Goal: Transaction & Acquisition: Book appointment/travel/reservation

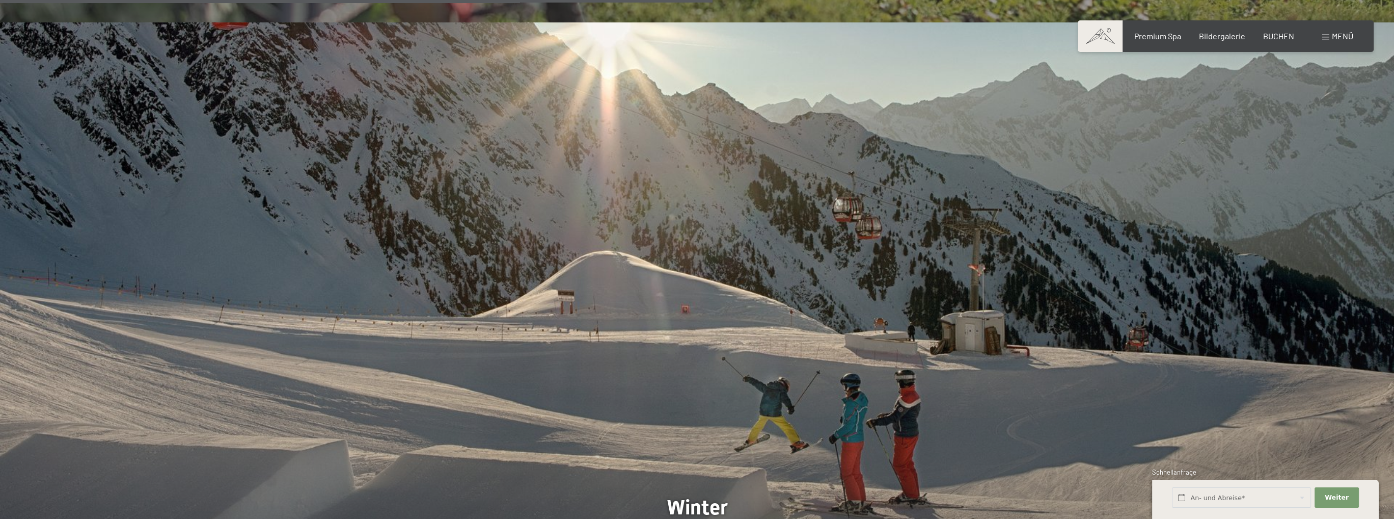
scroll to position [3925, 0]
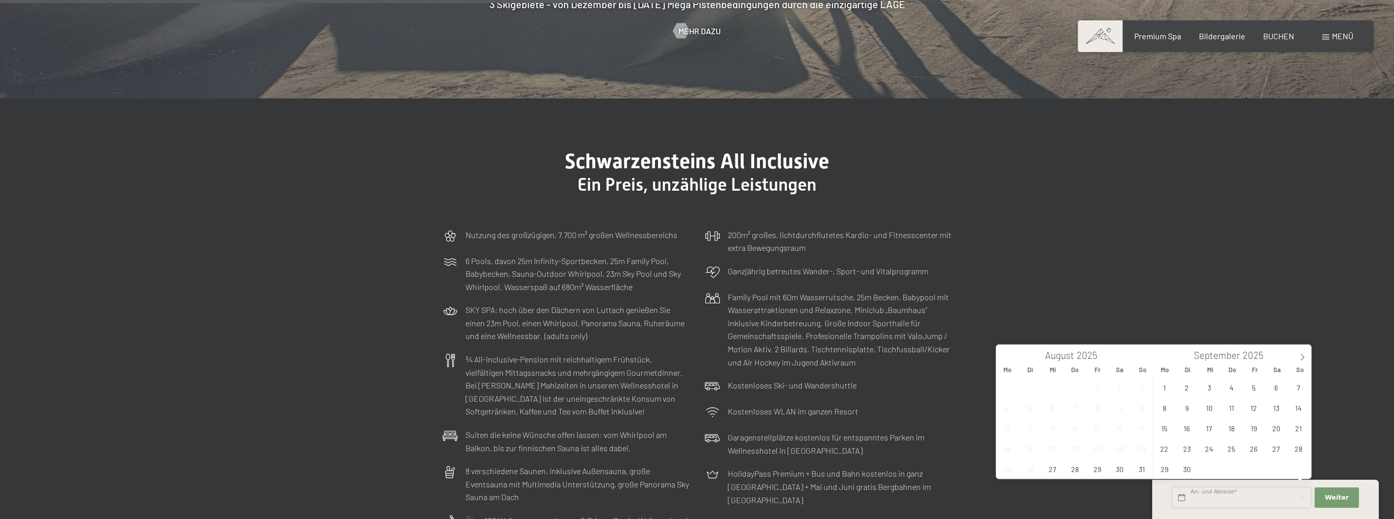
click at [1215, 496] on input "text" at bounding box center [1241, 497] width 139 height 21
click at [1301, 356] on icon at bounding box center [1302, 357] width 7 height 7
click at [1155, 412] on span "6" at bounding box center [1164, 407] width 20 height 20
click at [1201, 407] on span "8" at bounding box center [1209, 407] width 20 height 20
type input "Mo. 06.10.2025 - Mi. 08.10.2025"
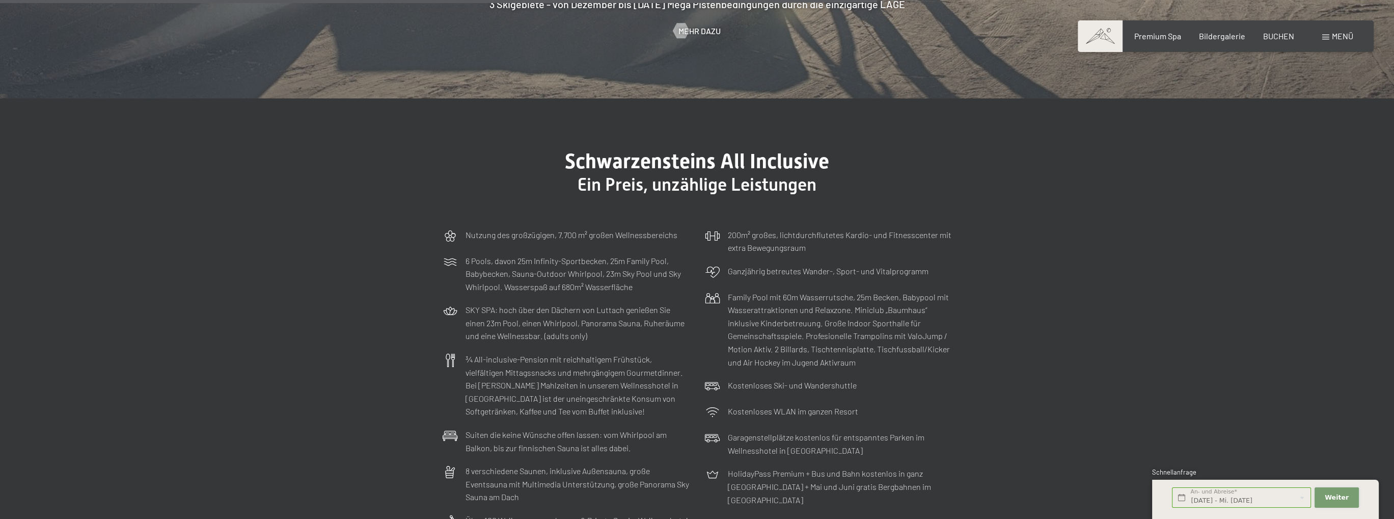
click at [1347, 492] on button "Weiter Adressfelder ausblenden" at bounding box center [1337, 497] width 44 height 21
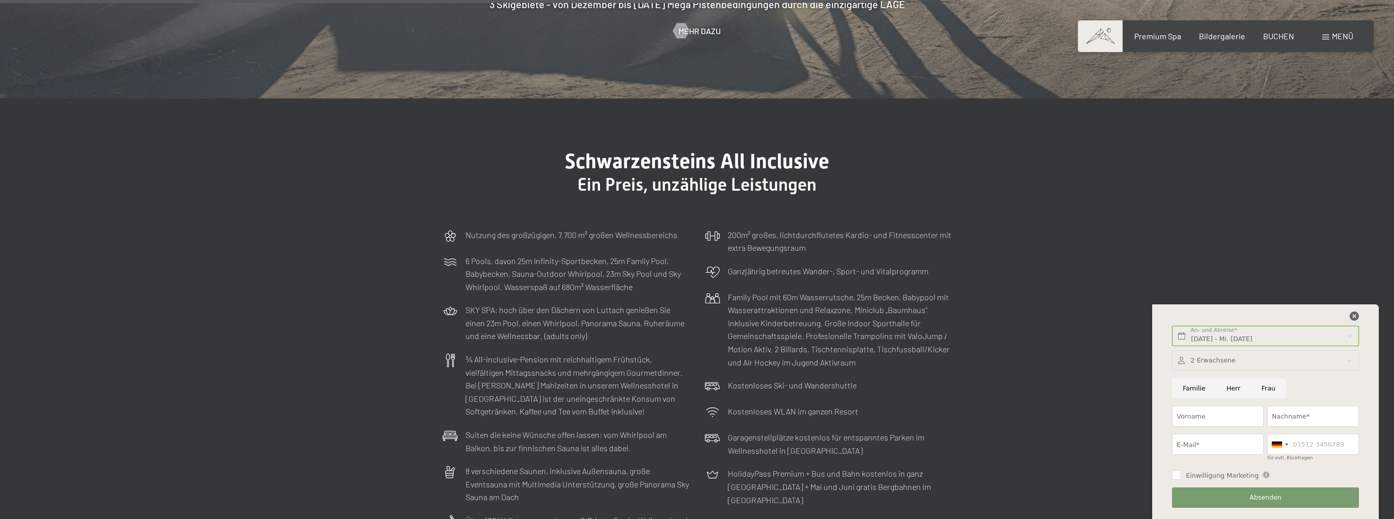
click at [1355, 311] on icon at bounding box center [1354, 315] width 9 height 9
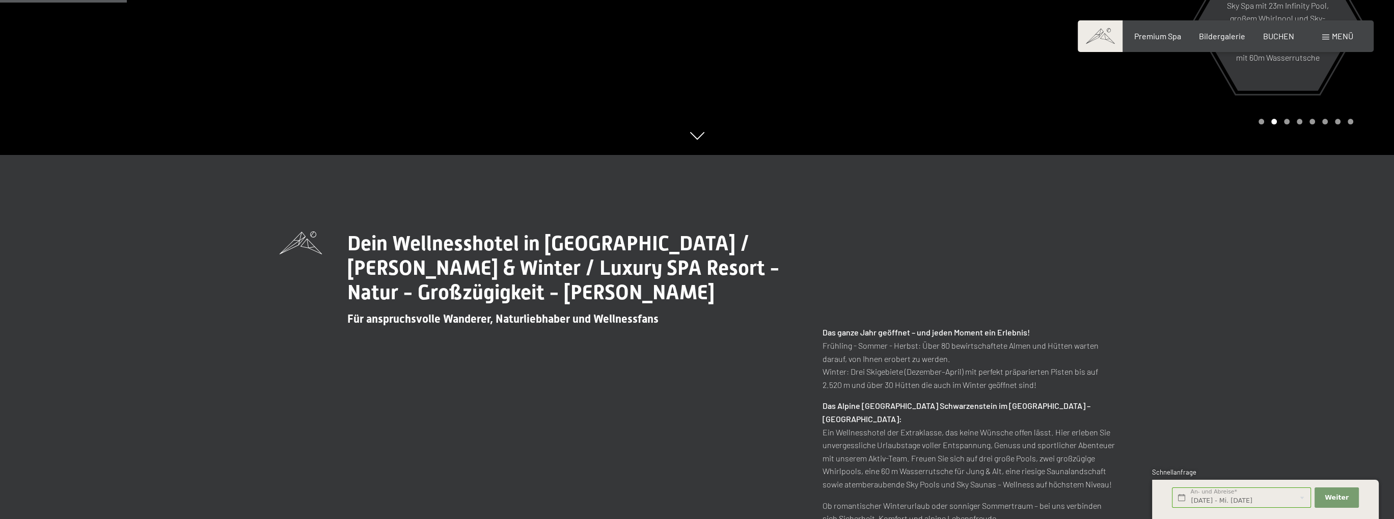
scroll to position [0, 0]
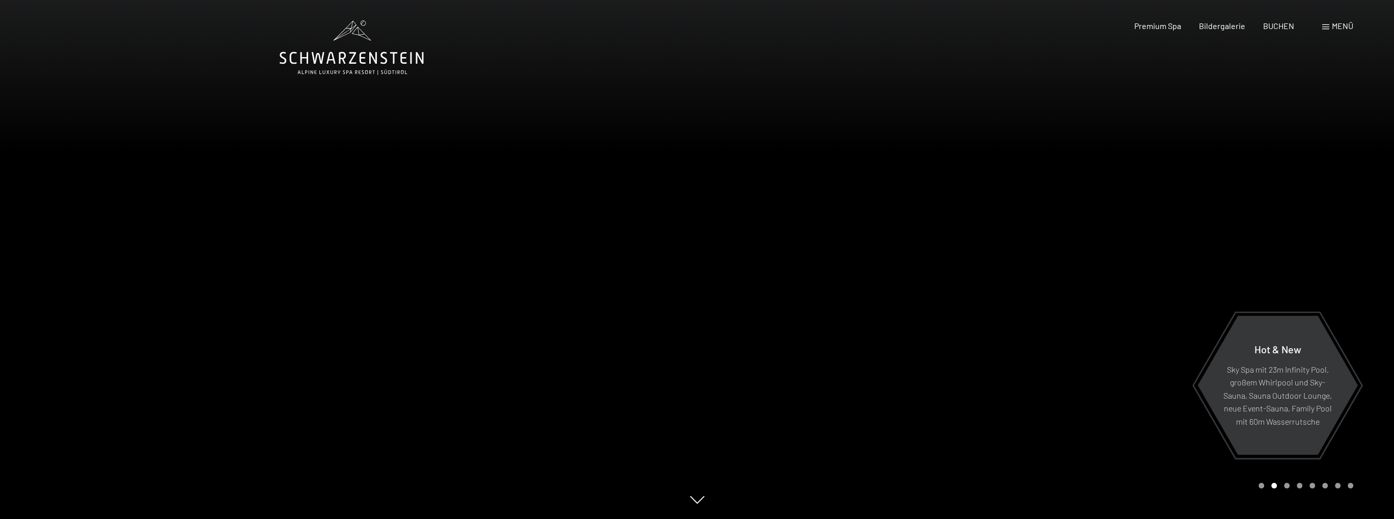
click at [351, 56] on icon at bounding box center [352, 47] width 144 height 55
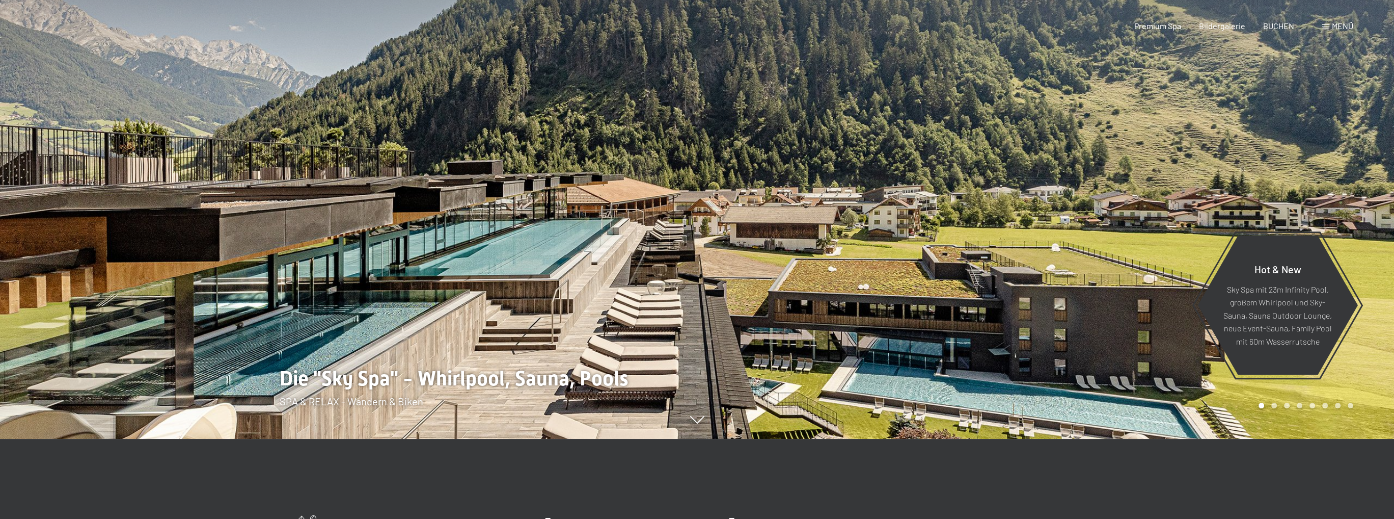
scroll to position [230, 0]
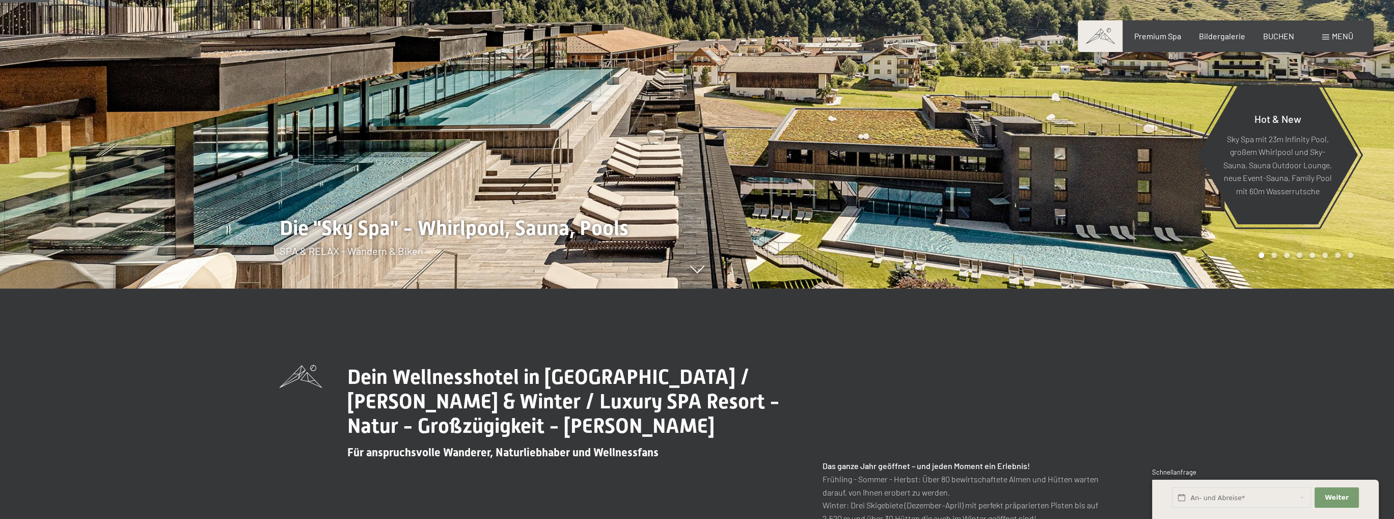
click at [1091, 35] on span at bounding box center [1100, 36] width 45 height 32
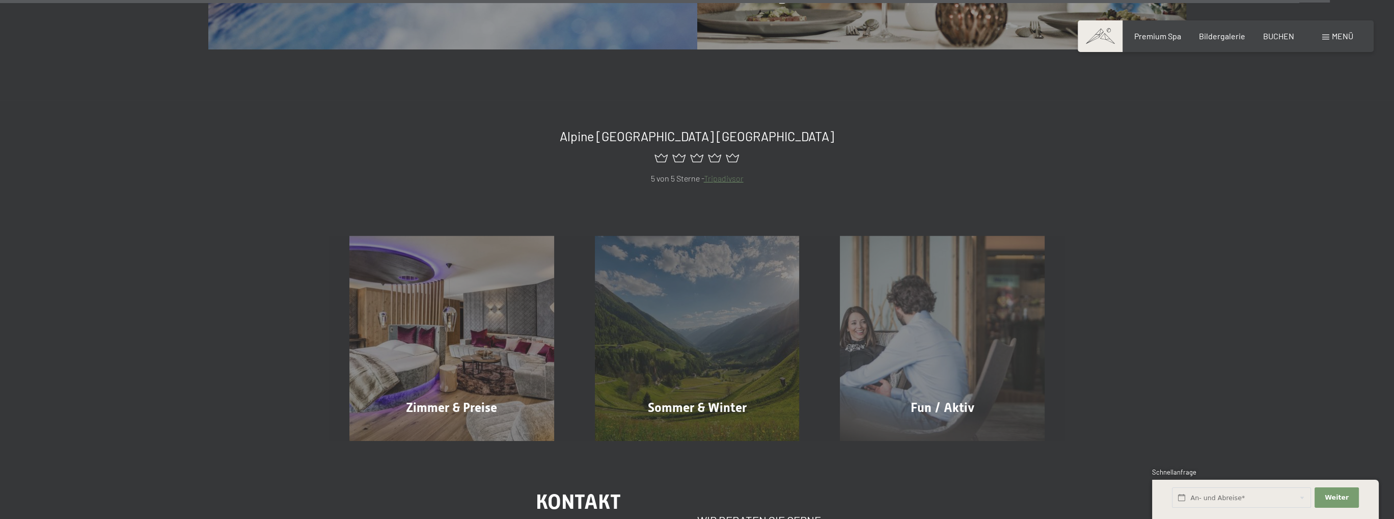
scroll to position [5888, 0]
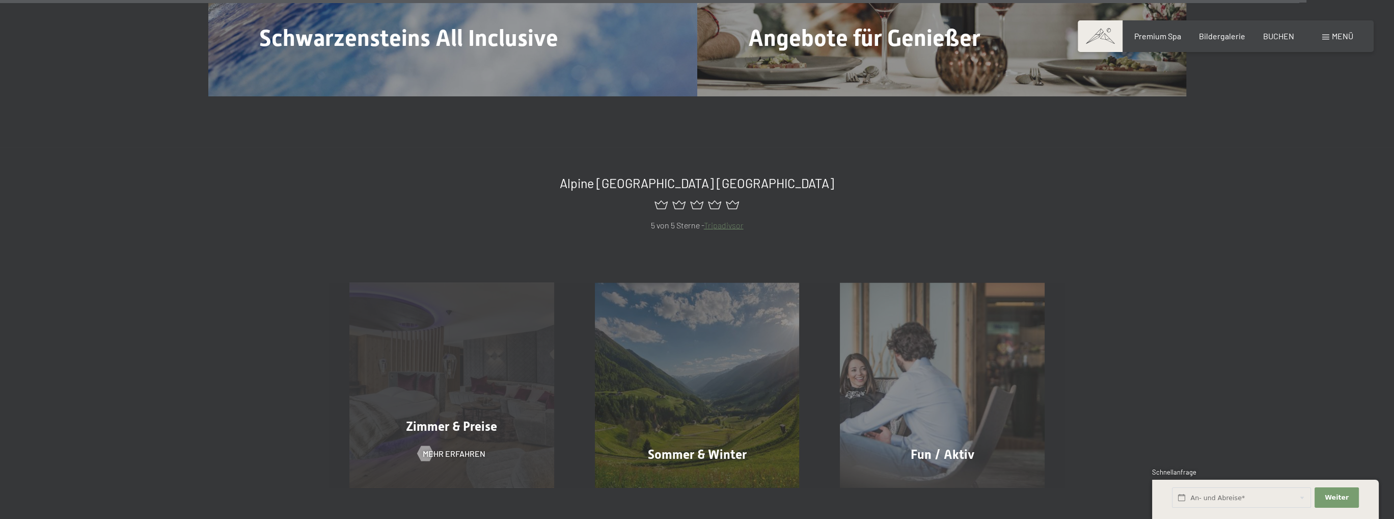
click at [477, 283] on div "Zimmer & Preise Mehr erfahren" at bounding box center [452, 385] width 246 height 205
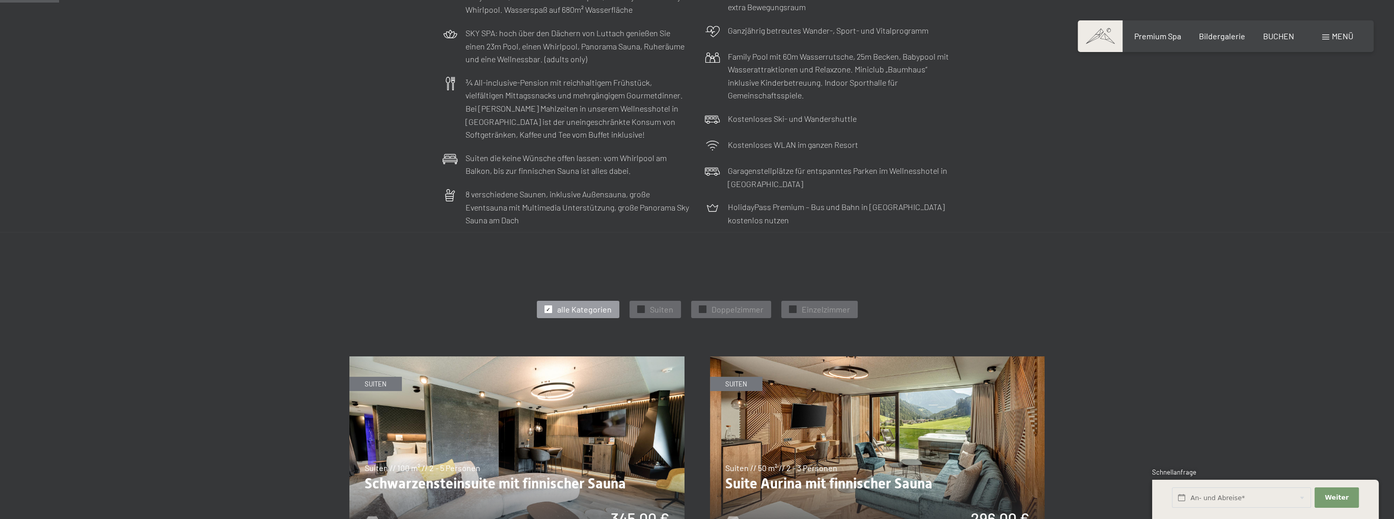
scroll to position [322, 0]
click at [579, 309] on span "alle Kategorien" at bounding box center [584, 308] width 55 height 11
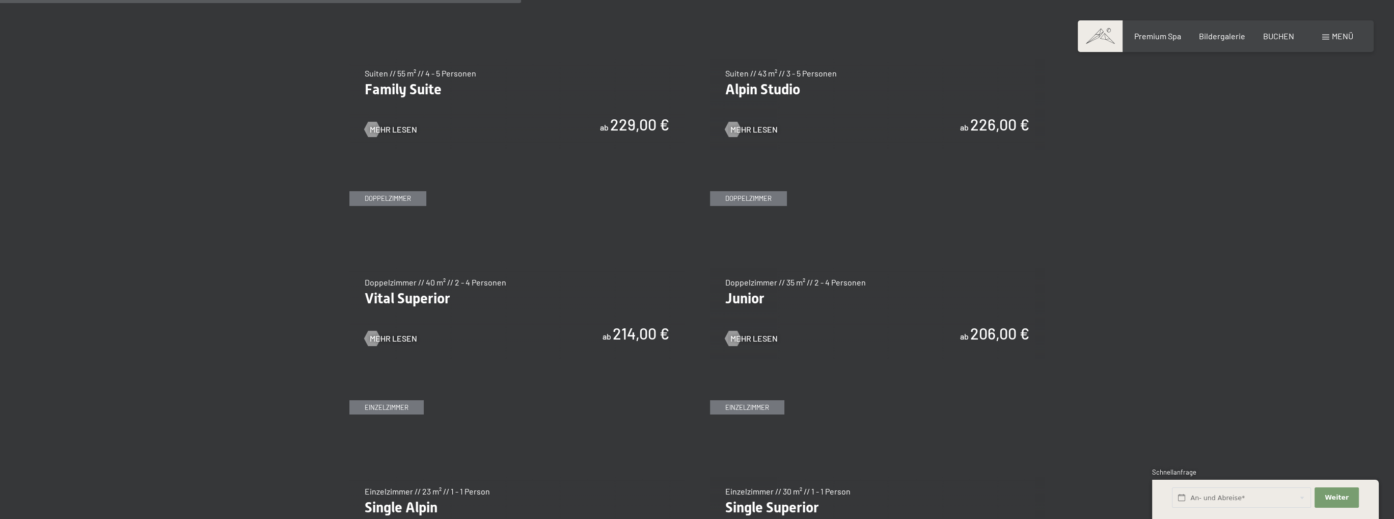
scroll to position [1347, 0]
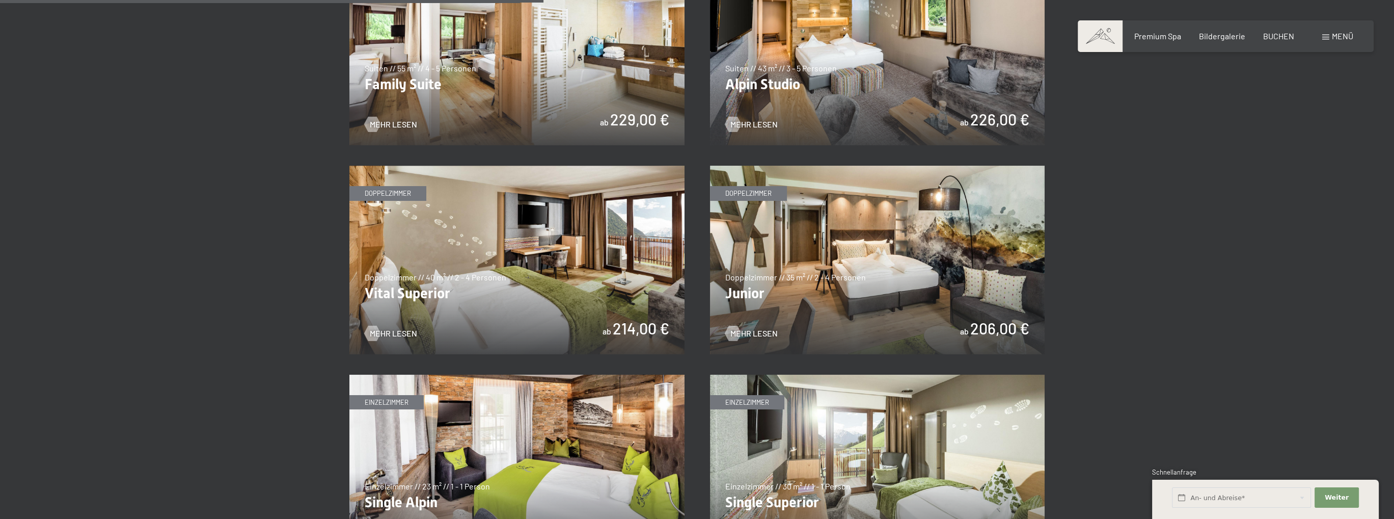
click at [888, 239] on img at bounding box center [877, 260] width 335 height 188
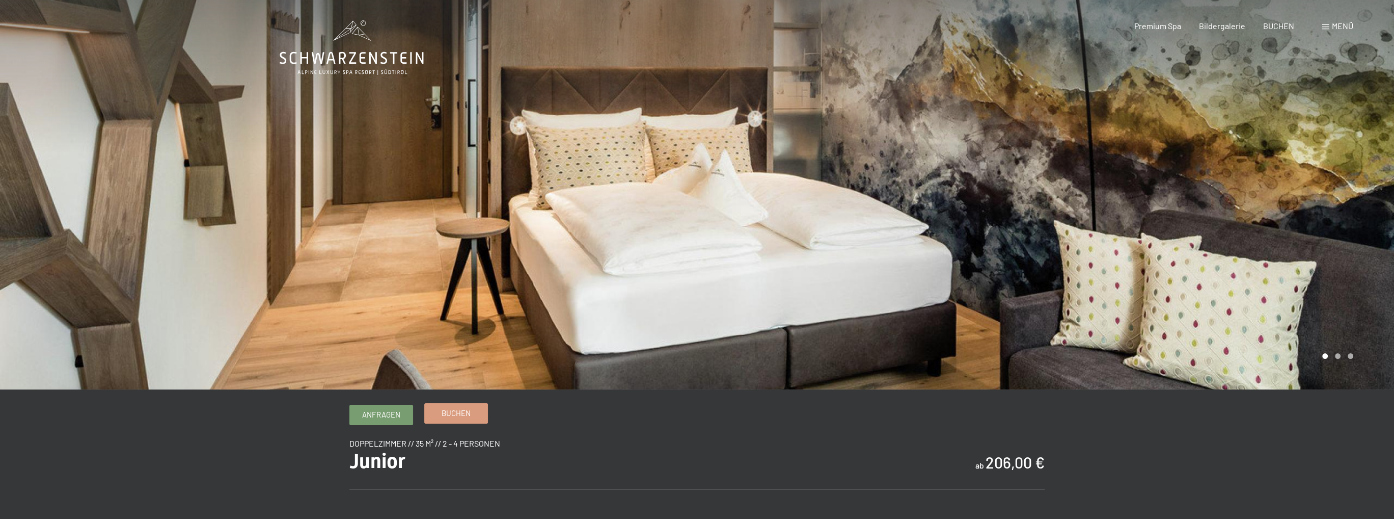
click at [451, 414] on span "Buchen" at bounding box center [456, 413] width 29 height 11
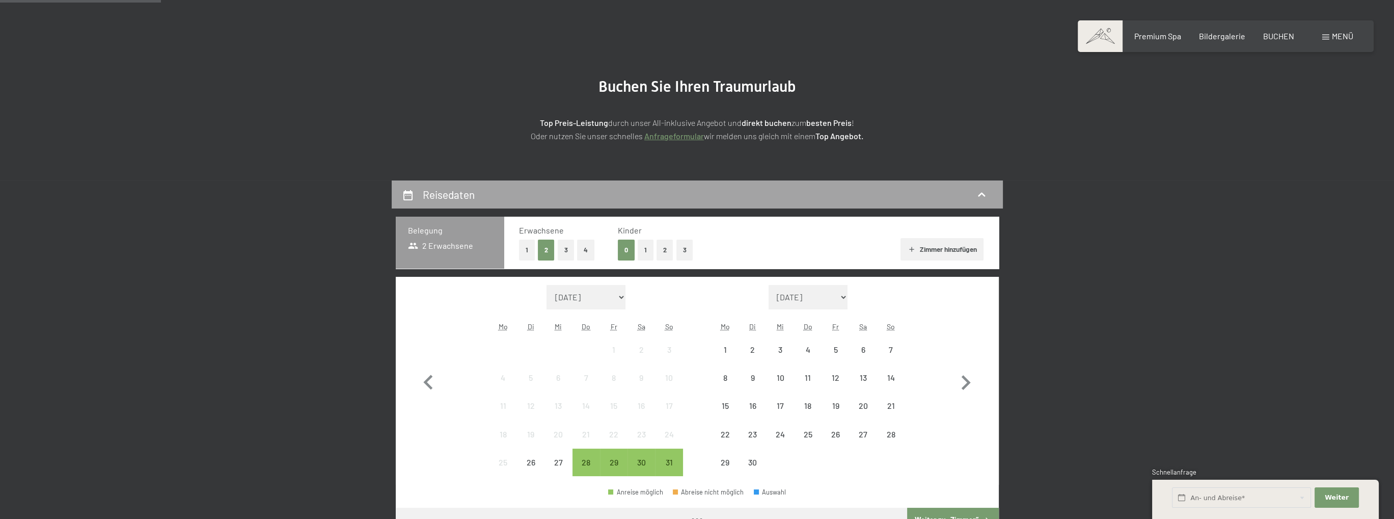
scroll to position [126, 0]
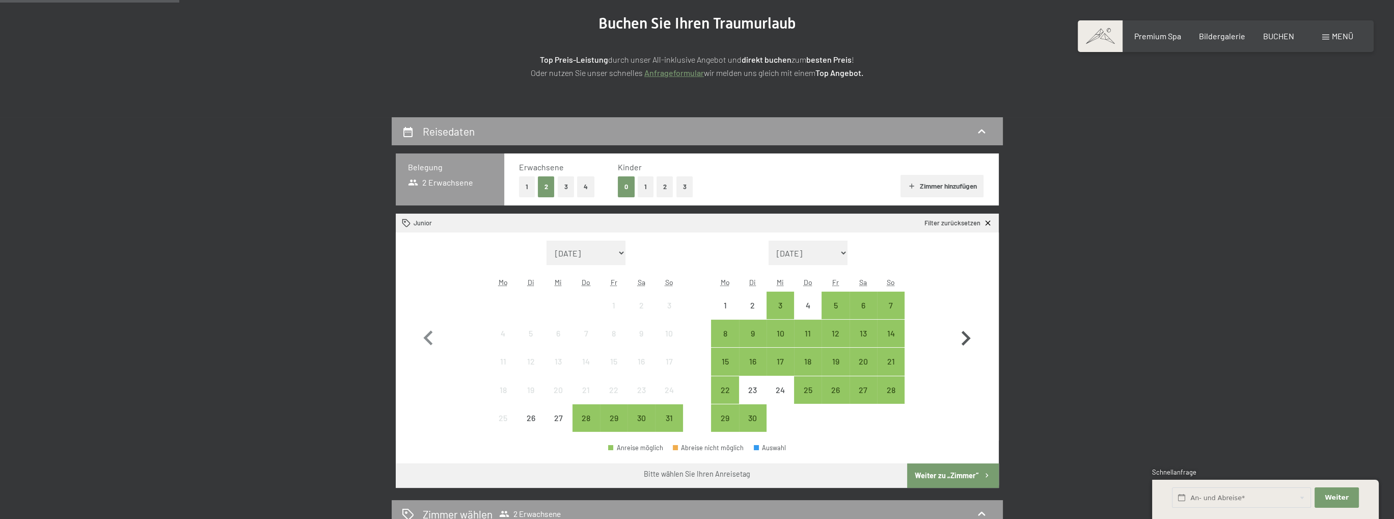
click at [966, 339] on icon "button" at bounding box center [966, 338] width 9 height 15
select select "2025-09-01"
select select "2025-10-01"
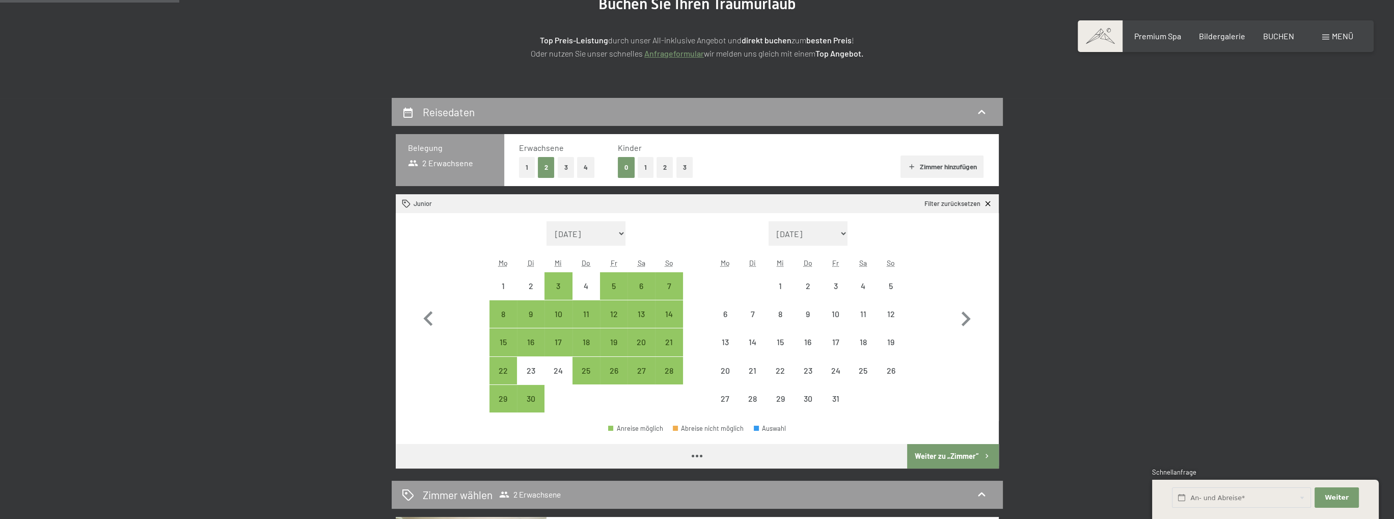
select select "2025-09-01"
select select "2025-10-01"
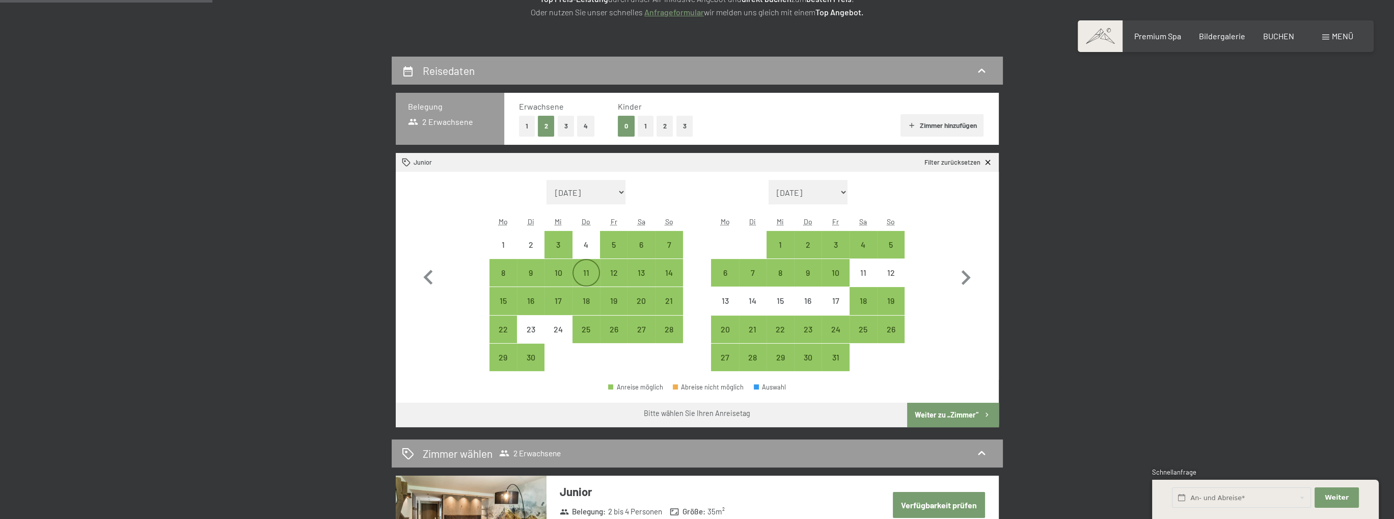
scroll to position [191, 0]
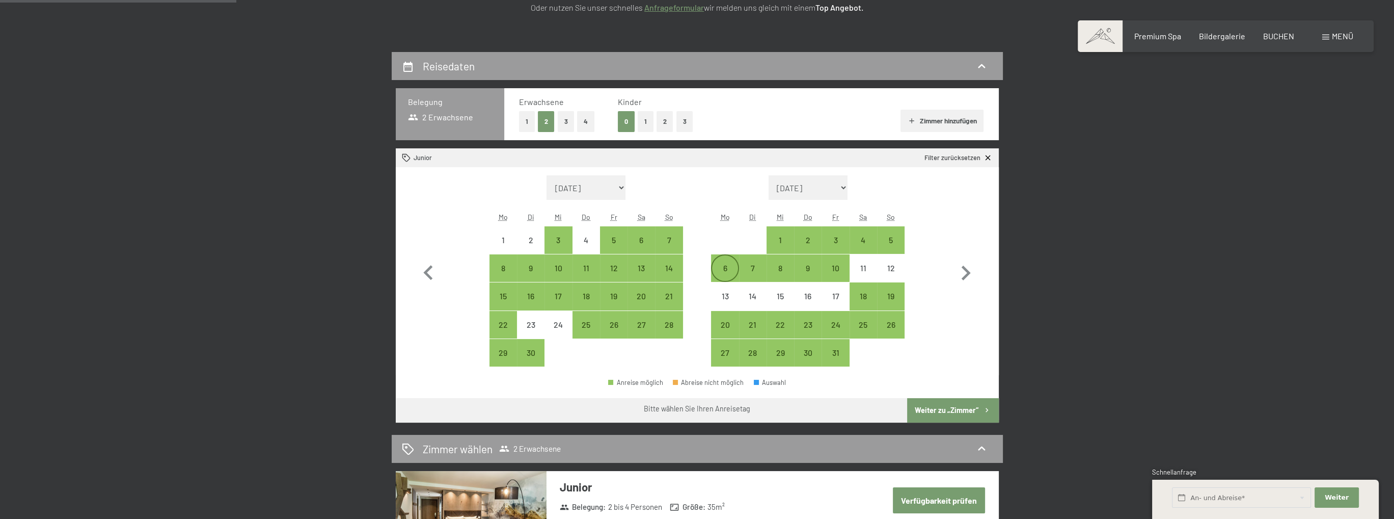
click at [723, 267] on div "6" at bounding box center [724, 276] width 25 height 25
select select "2025-09-01"
select select "2025-10-01"
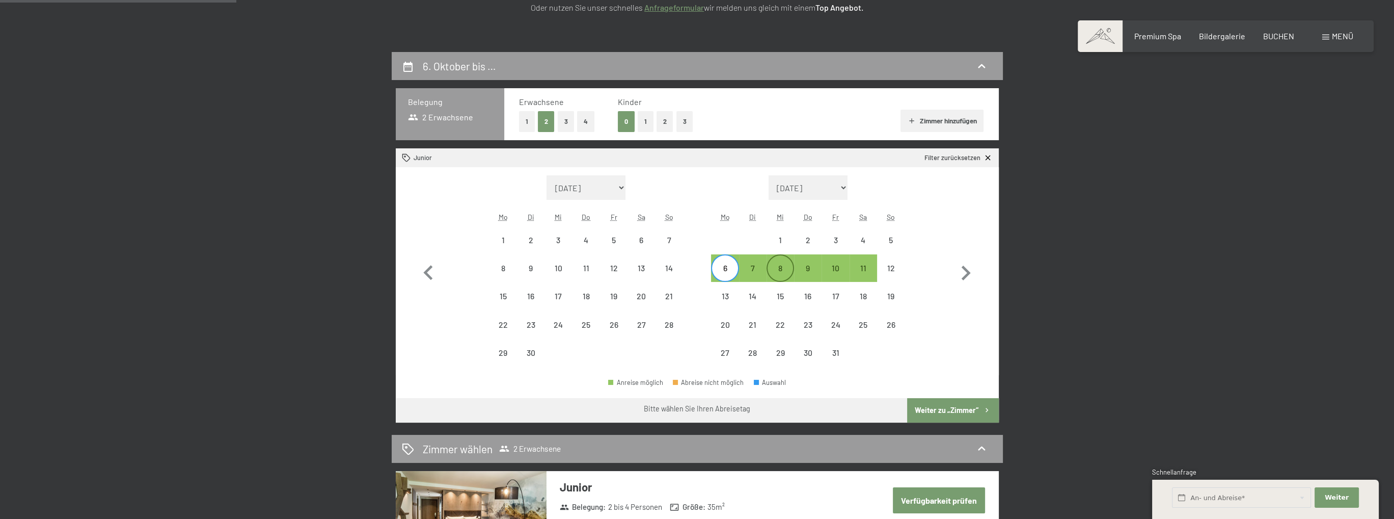
click at [776, 267] on div "8" at bounding box center [780, 276] width 25 height 25
select select "2025-09-01"
select select "2025-10-01"
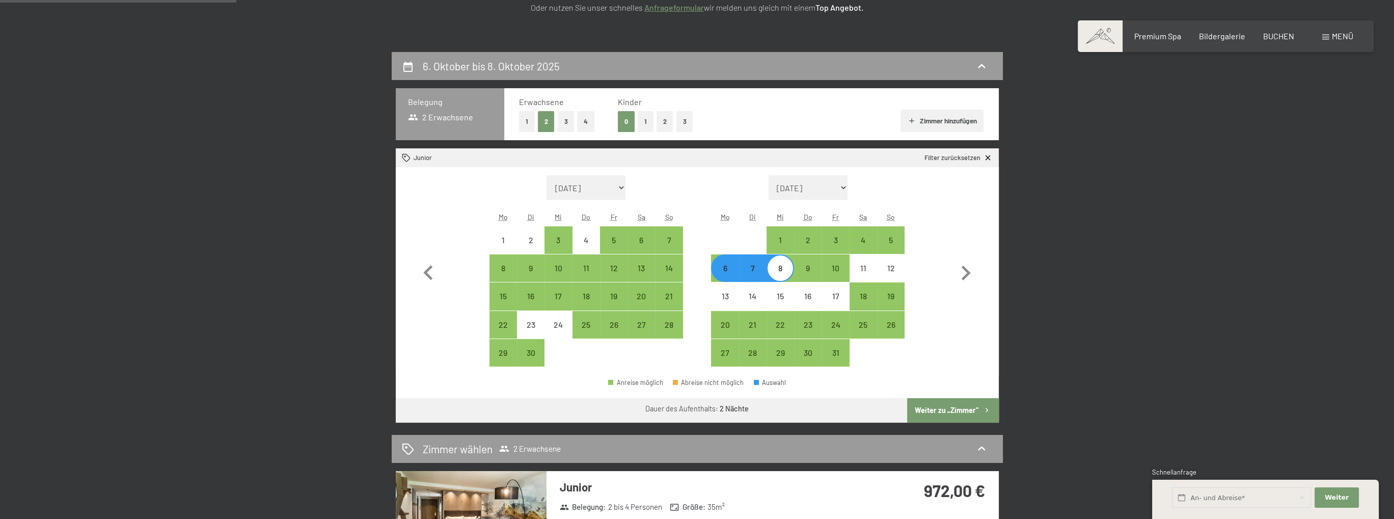
click at [960, 412] on button "Weiter zu „Zimmer“" at bounding box center [952, 410] width 91 height 24
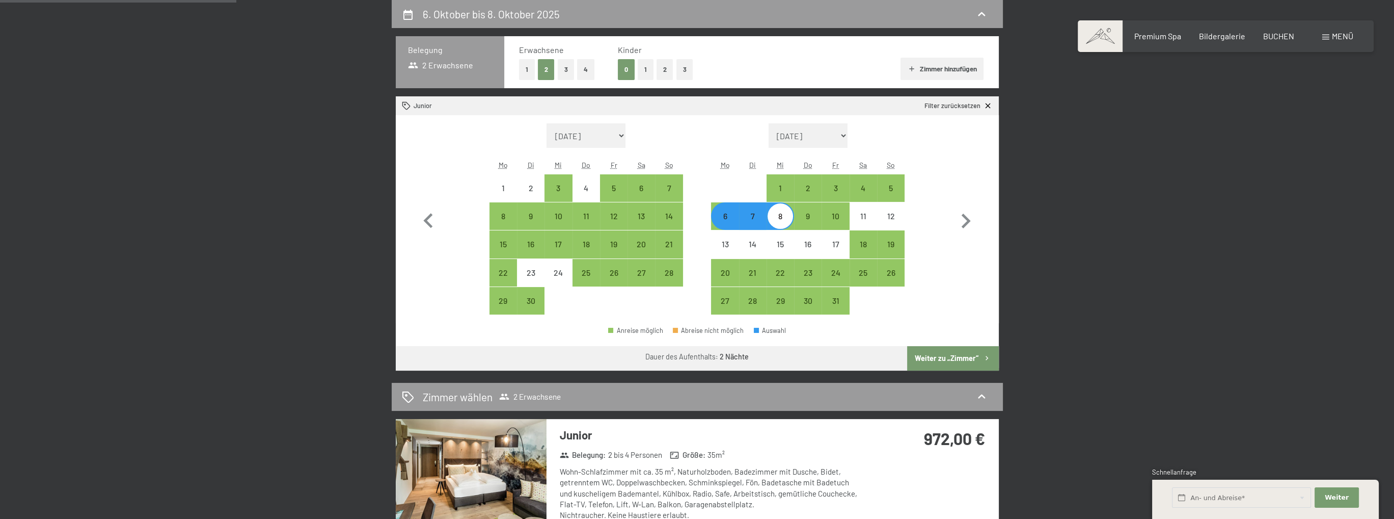
select select "2025-09-01"
select select "2025-10-01"
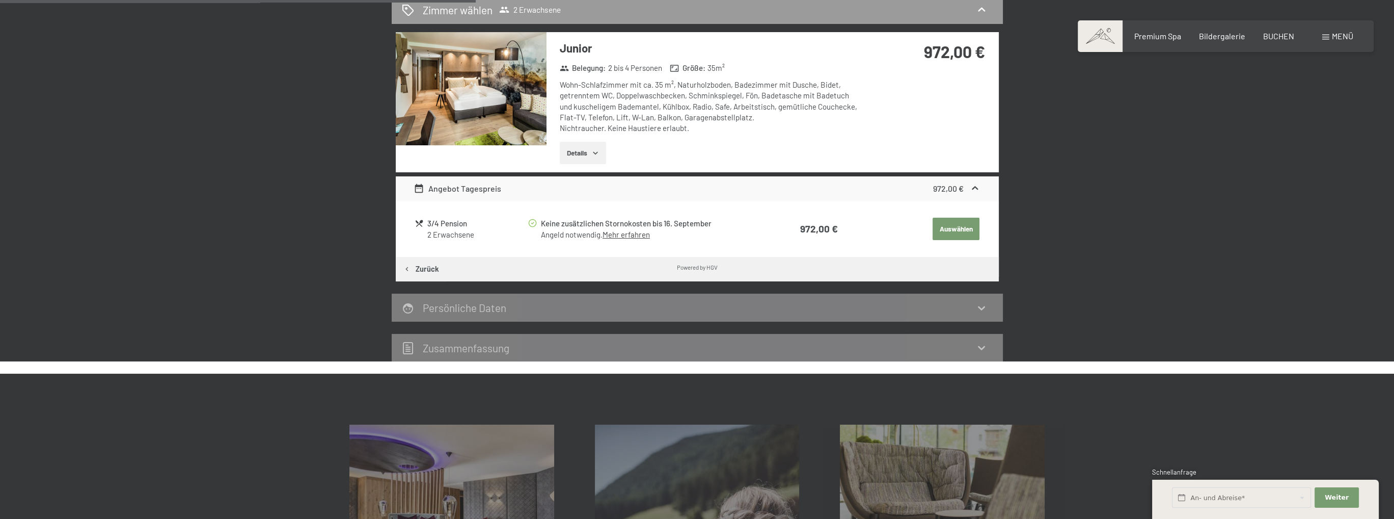
scroll to position [297, 0]
